Goal: Check status: Check status

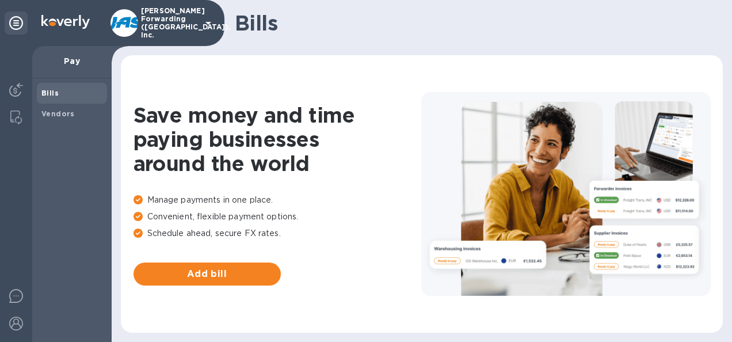
click at [55, 87] on span "Bills" at bounding box center [49, 93] width 17 height 12
click at [62, 109] on span "Vendors" at bounding box center [57, 114] width 33 height 12
click at [51, 93] on b "Bills" at bounding box center [49, 93] width 17 height 9
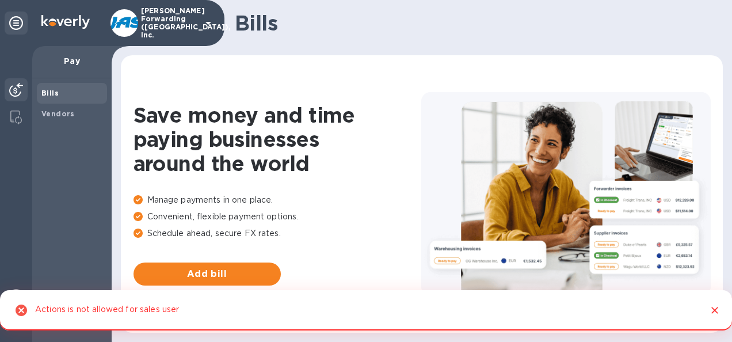
click at [11, 86] on img at bounding box center [16, 90] width 14 height 14
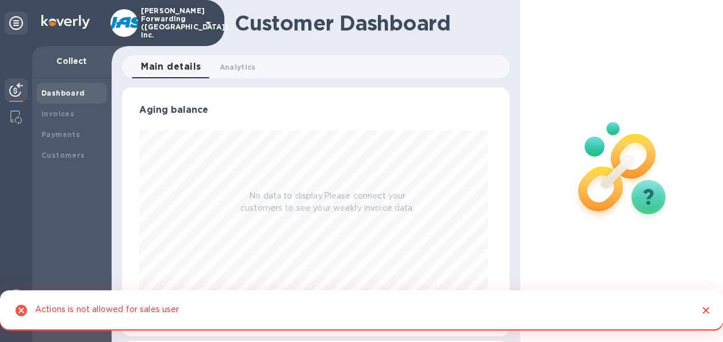
scroll to position [249, 383]
click at [61, 131] on b "Payments" at bounding box center [60, 134] width 39 height 9
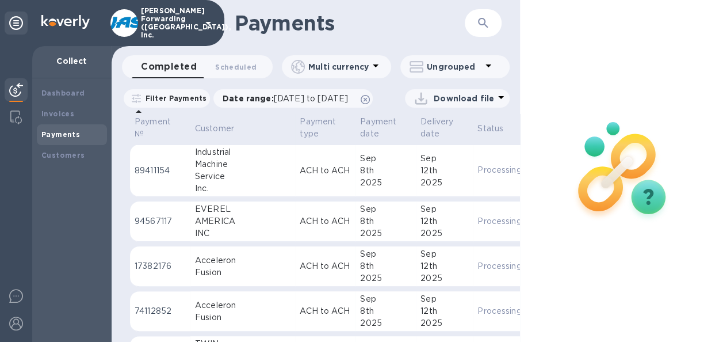
click at [498, 99] on icon at bounding box center [501, 97] width 6 height 3
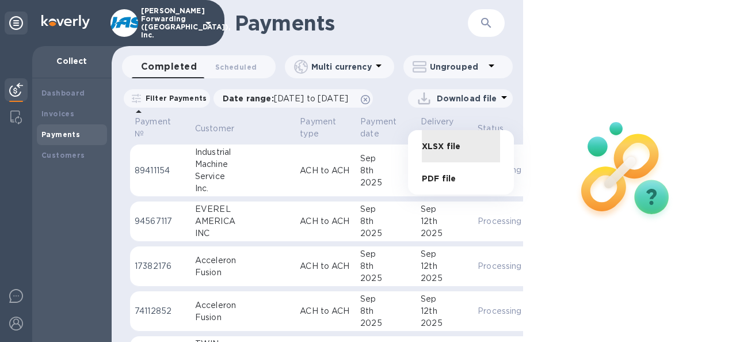
click at [259, 189] on div at bounding box center [366, 171] width 732 height 342
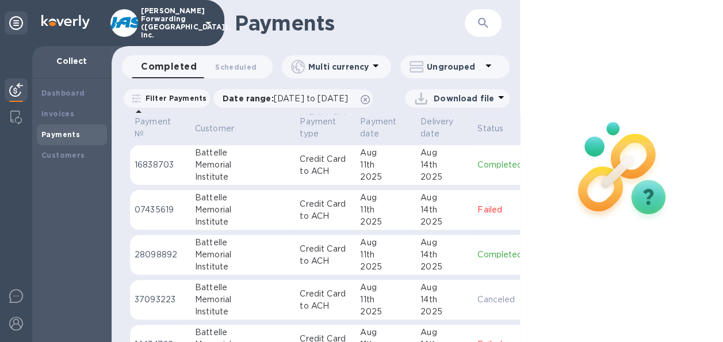
scroll to position [11463, 0]
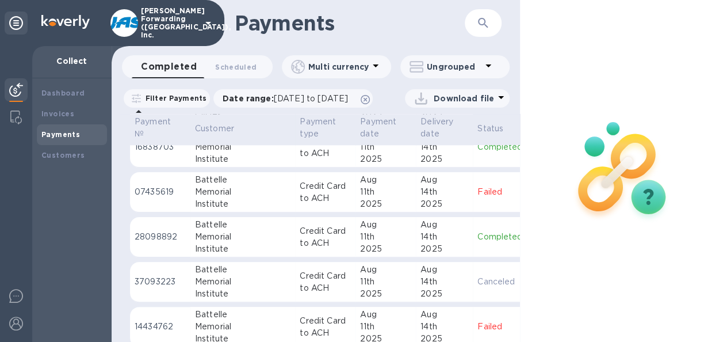
click at [478, 234] on p "Completed" at bounding box center [507, 237] width 58 height 12
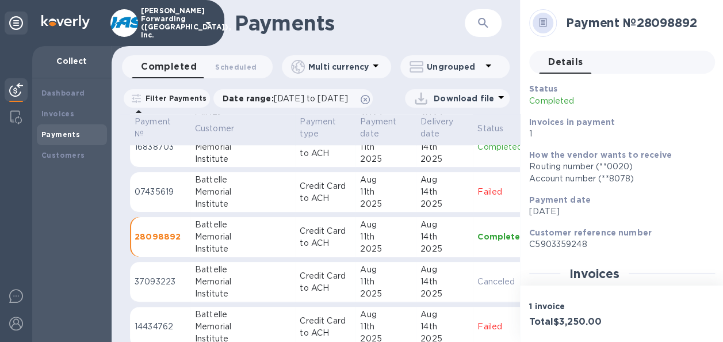
click at [558, 64] on span "Details 0" at bounding box center [565, 62] width 35 height 16
click at [566, 64] on span "Details 0" at bounding box center [565, 62] width 35 height 16
click at [563, 57] on span "Details 0" at bounding box center [565, 62] width 35 height 16
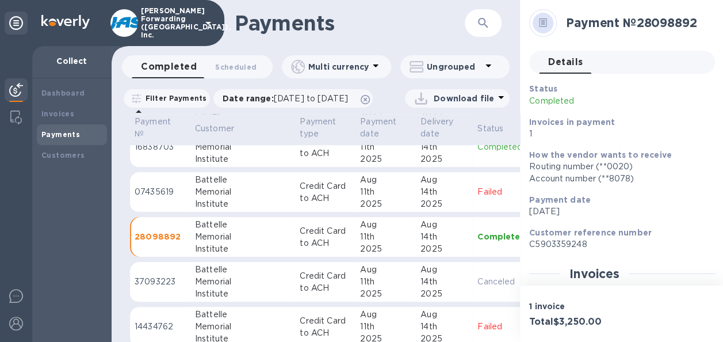
click at [572, 63] on span "Details 0" at bounding box center [565, 62] width 35 height 16
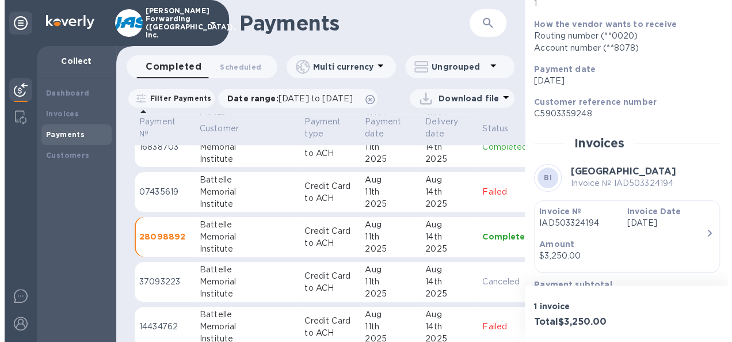
scroll to position [173, 0]
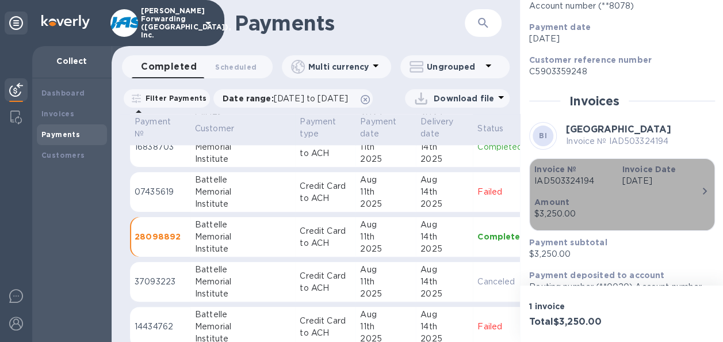
click at [703, 190] on icon "button" at bounding box center [705, 191] width 4 height 7
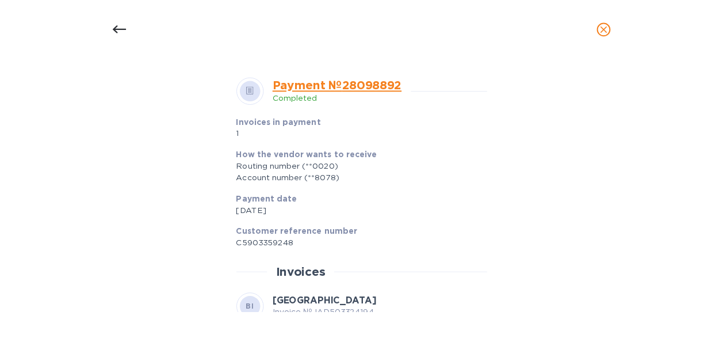
scroll to position [323, 0]
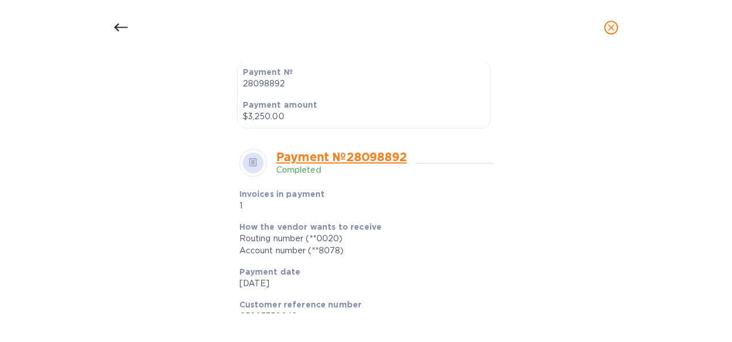
click at [335, 156] on link "Payment № 28098892" at bounding box center [341, 157] width 131 height 14
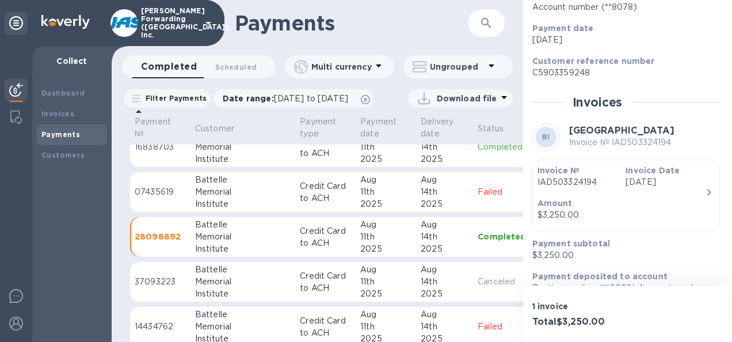
scroll to position [173, 0]
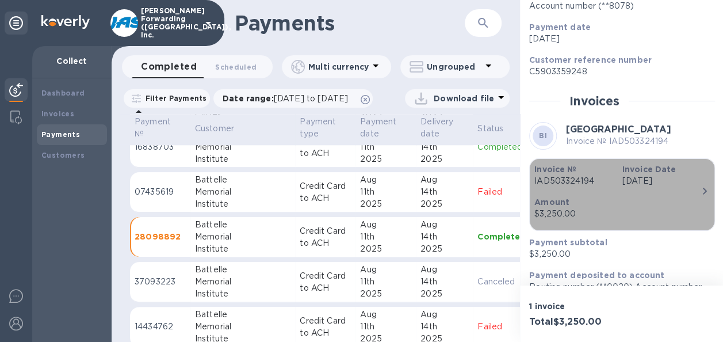
click at [700, 191] on icon "button" at bounding box center [705, 191] width 14 height 14
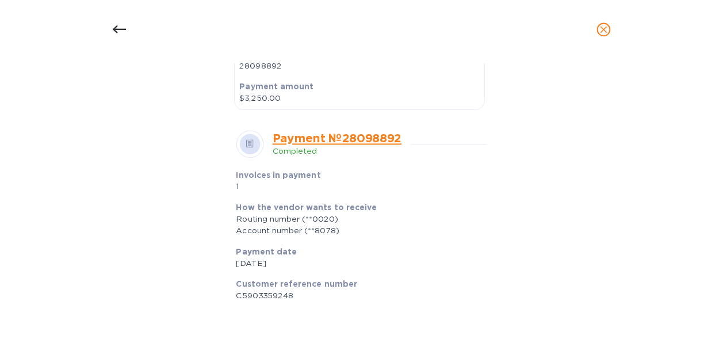
scroll to position [345, 0]
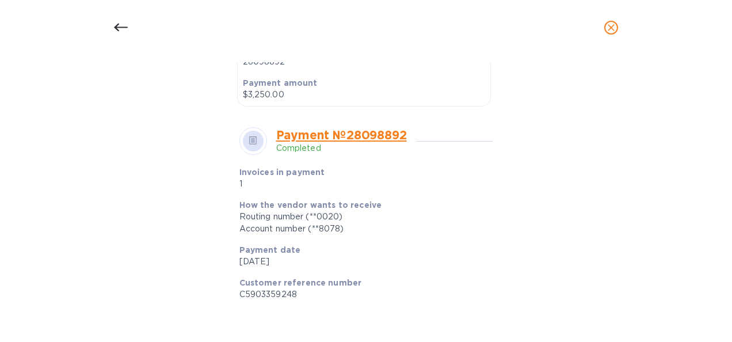
click at [121, 24] on icon at bounding box center [121, 28] width 14 height 14
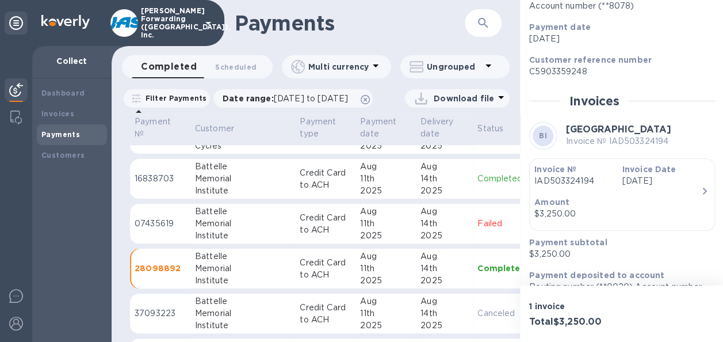
scroll to position [11405, 0]
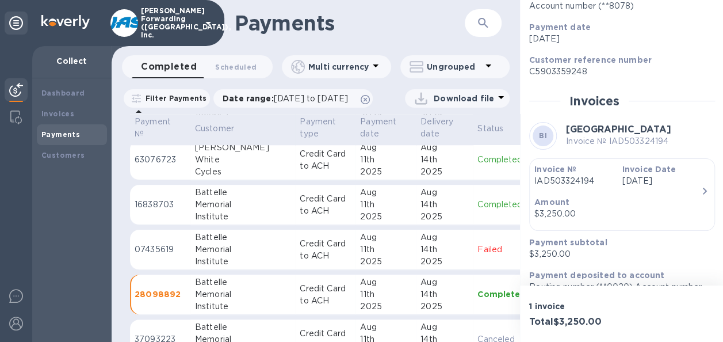
click at [478, 209] on p "Completed" at bounding box center [507, 205] width 58 height 12
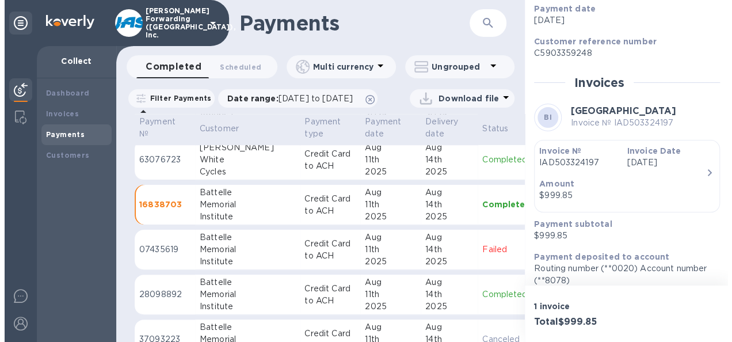
scroll to position [201, 0]
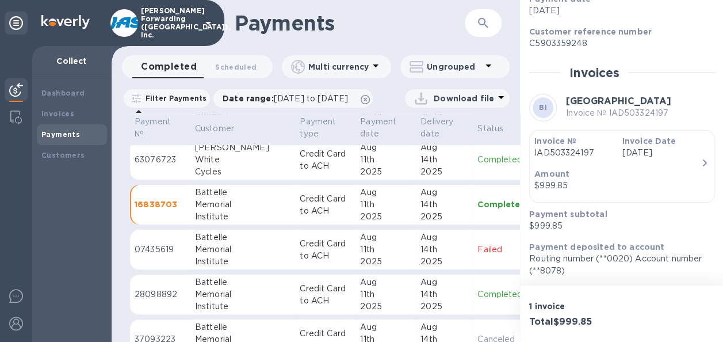
click at [703, 163] on icon "button" at bounding box center [705, 162] width 4 height 7
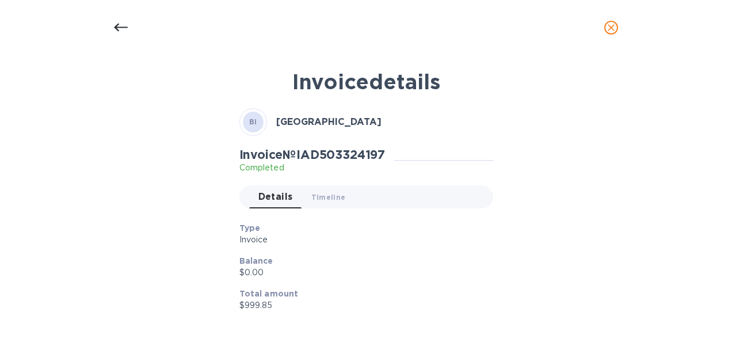
click at [117, 29] on icon at bounding box center [121, 28] width 14 height 14
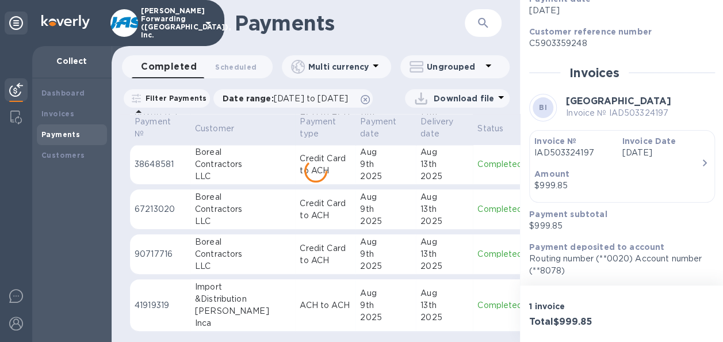
scroll to position [11878, 0]
